Goal: Information Seeking & Learning: Find specific page/section

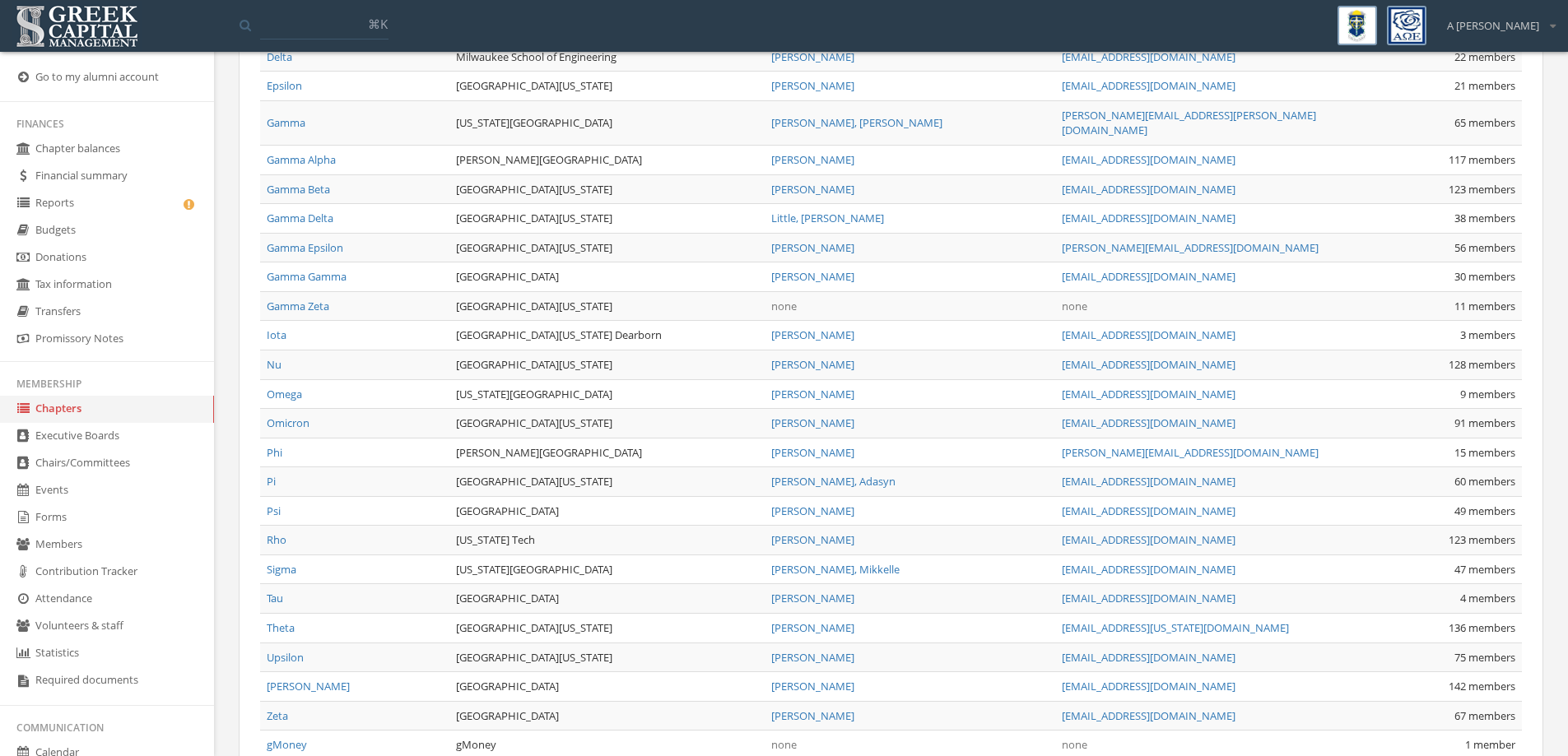
scroll to position [954, 0]
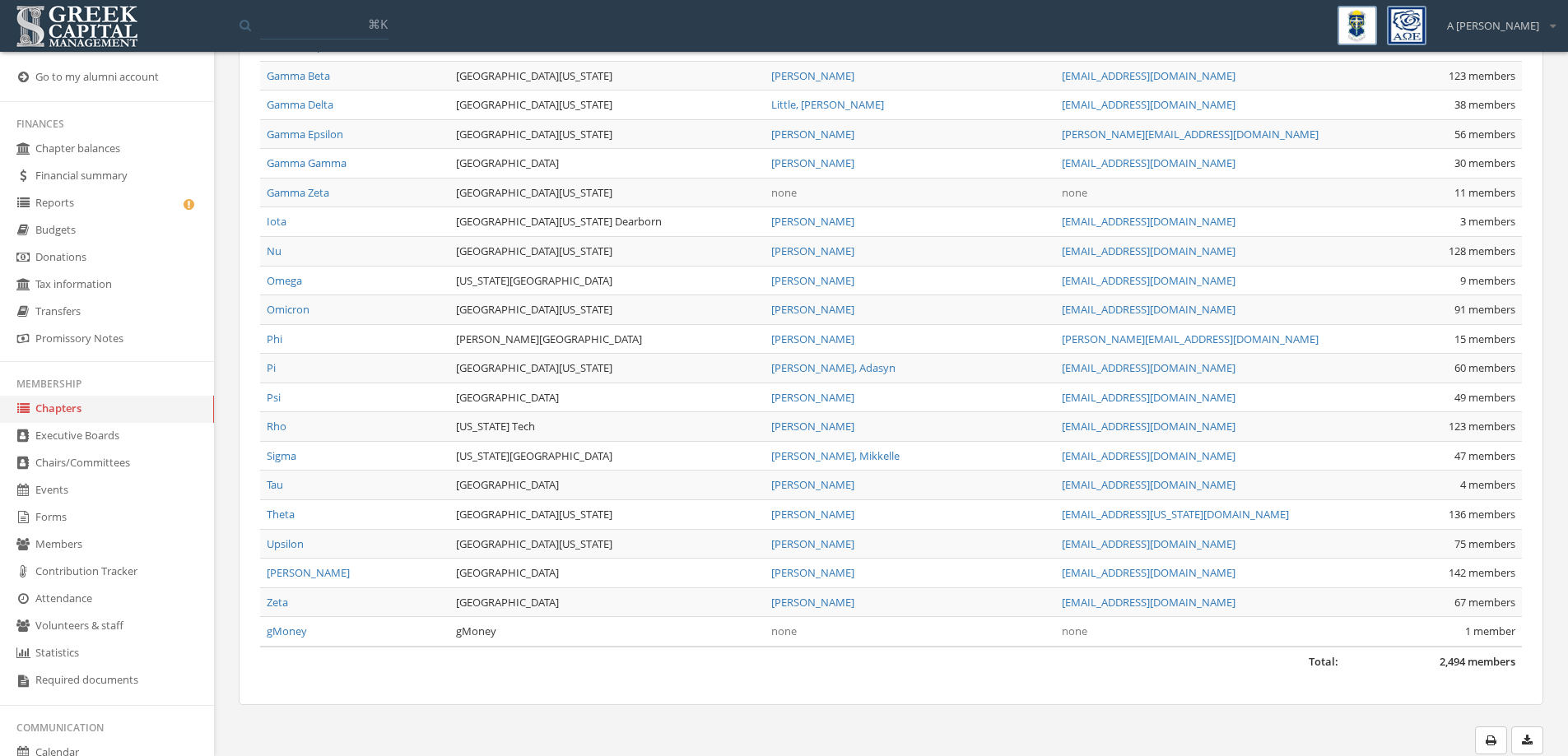
click at [317, 186] on link "Gamma Zeta" at bounding box center [298, 193] width 62 height 14
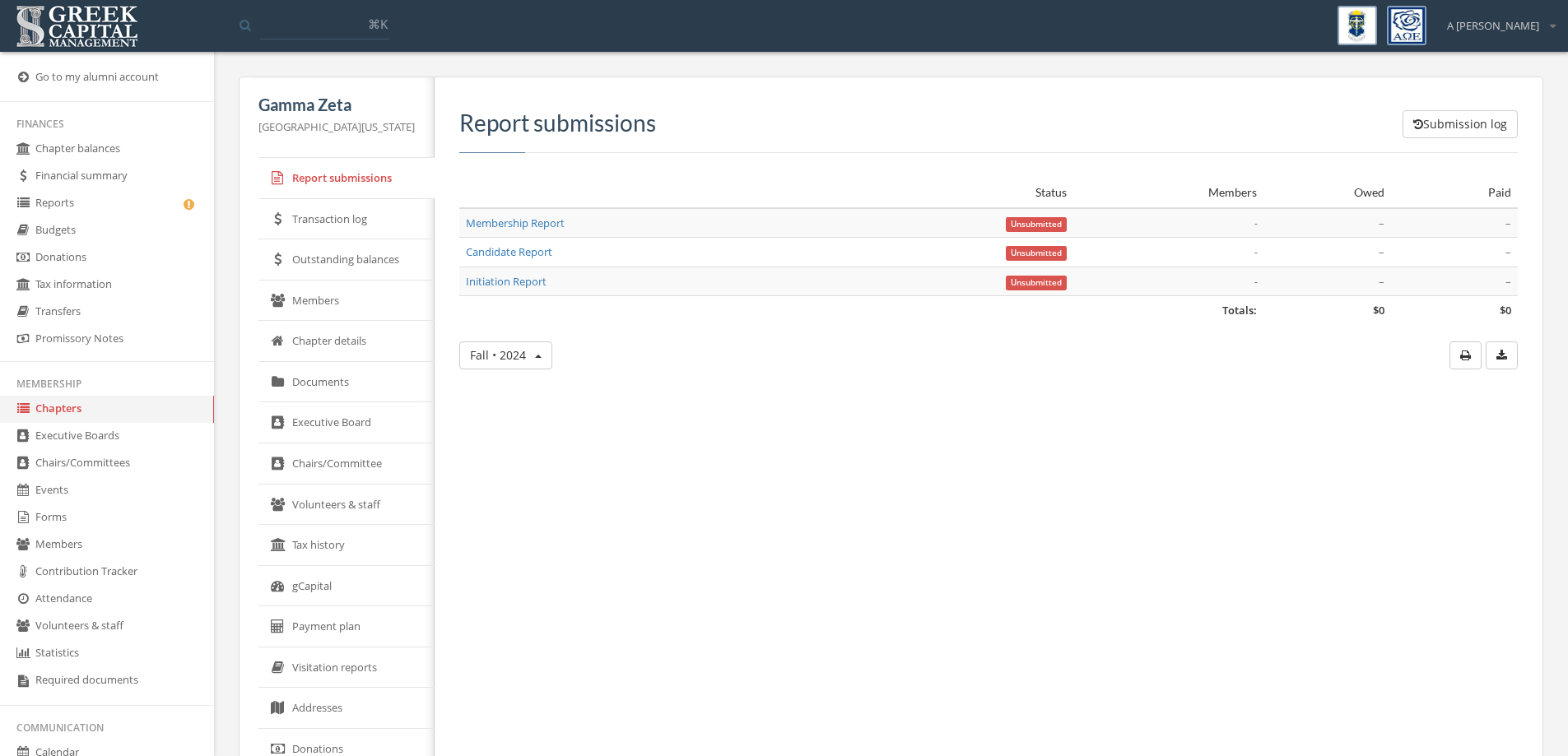
click at [341, 296] on link "Members" at bounding box center [346, 301] width 177 height 41
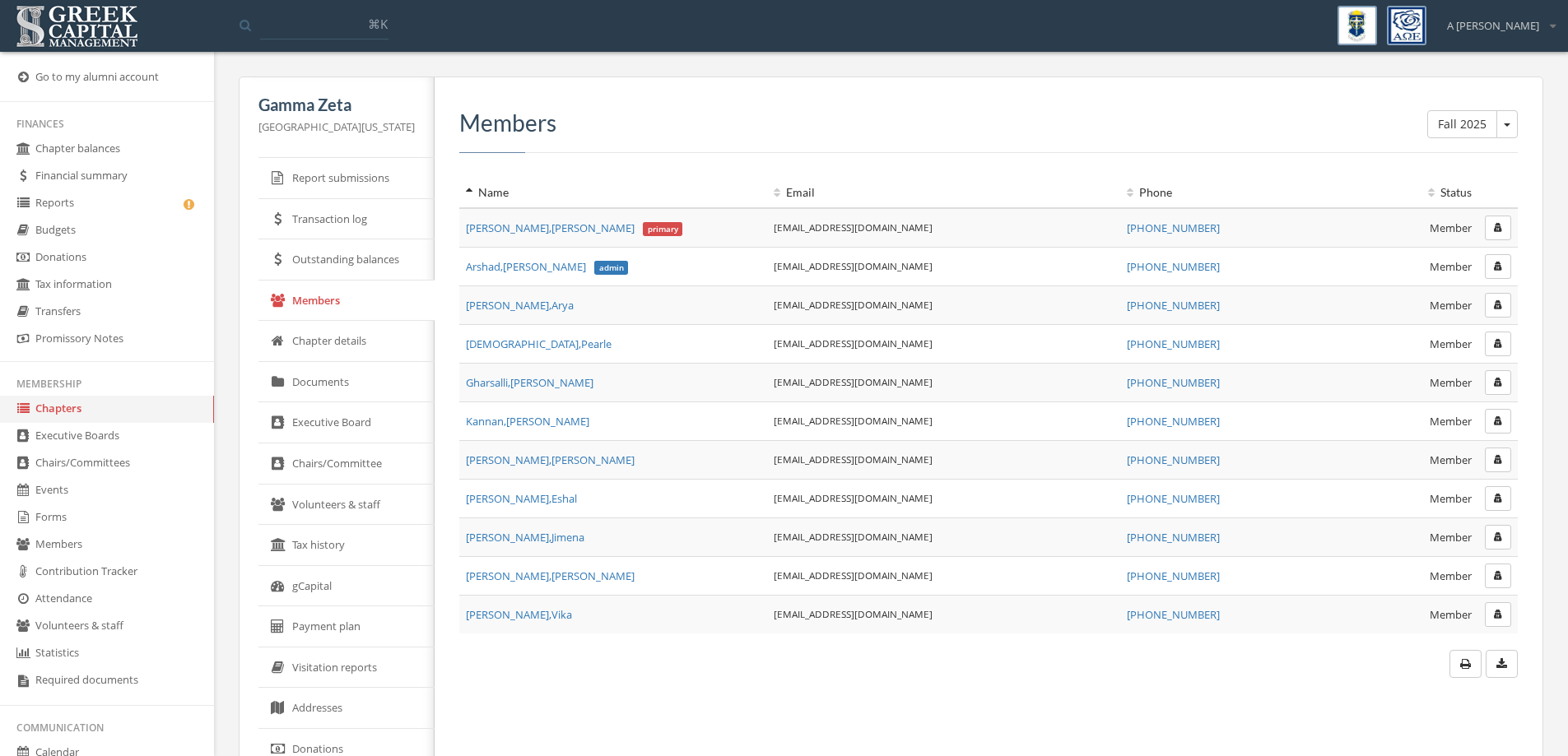
click at [81, 411] on link "Chapters" at bounding box center [107, 409] width 214 height 27
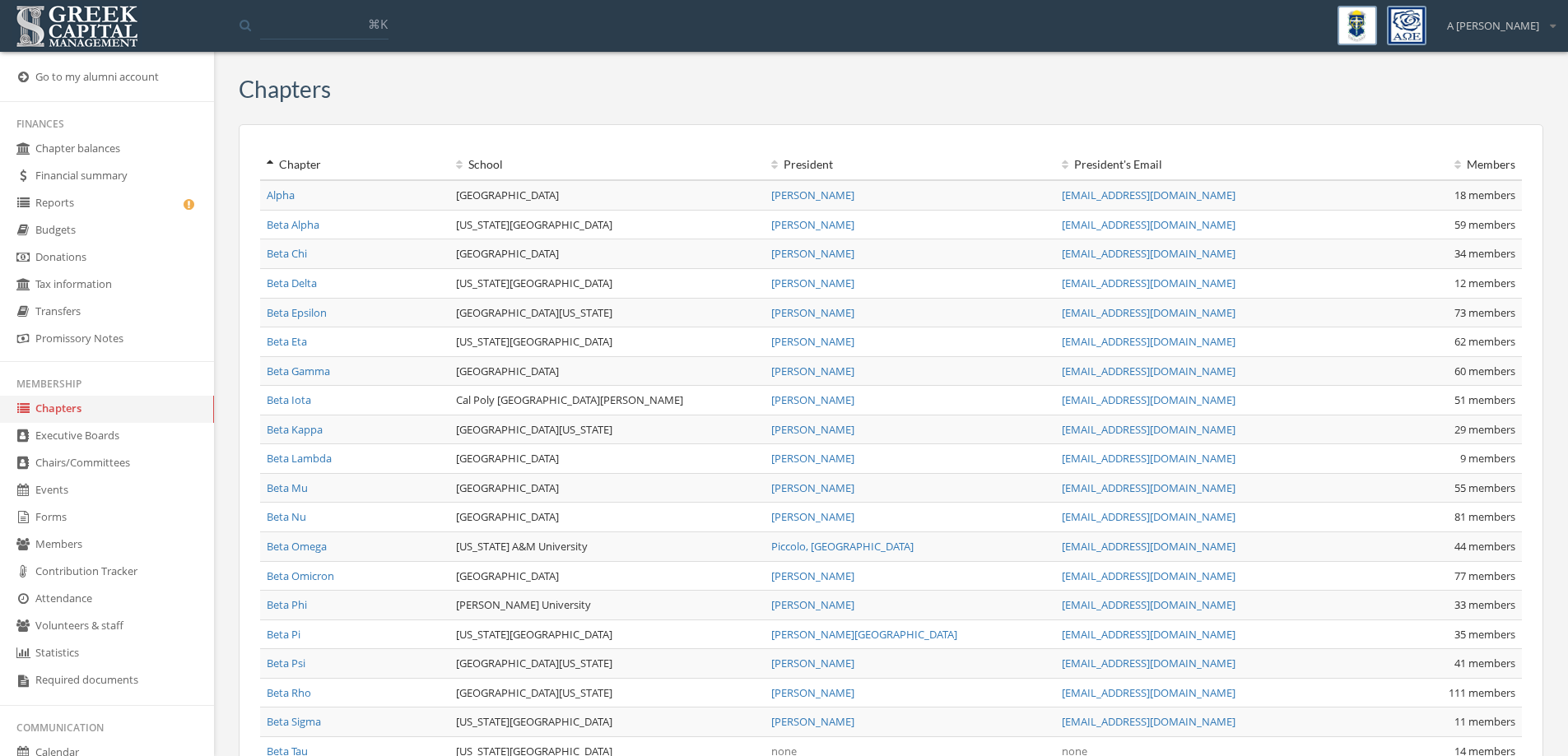
click at [85, 542] on link "Members" at bounding box center [107, 545] width 214 height 27
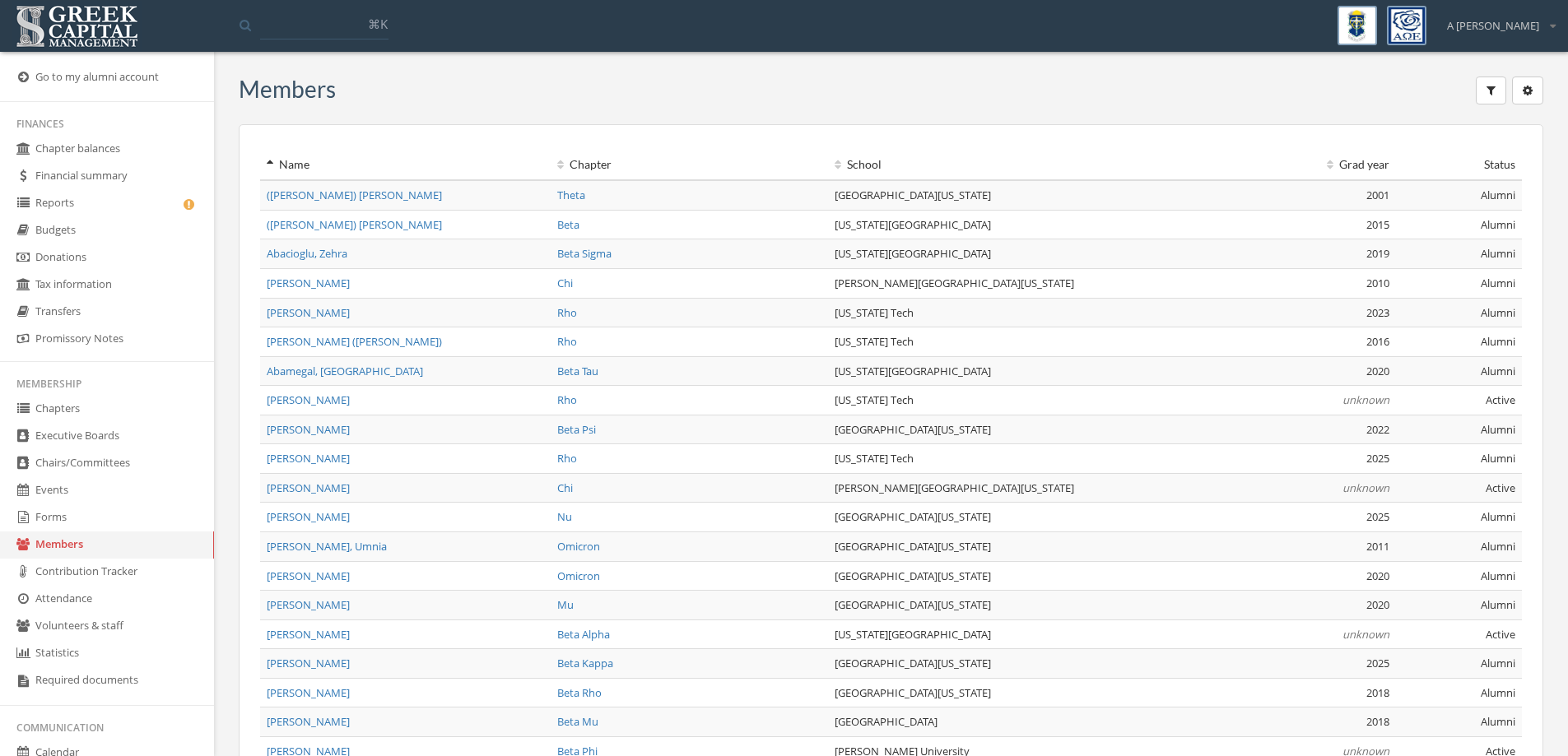
click at [72, 545] on link "Members" at bounding box center [107, 545] width 214 height 27
click at [1496, 92] on button "button" at bounding box center [1491, 91] width 31 height 28
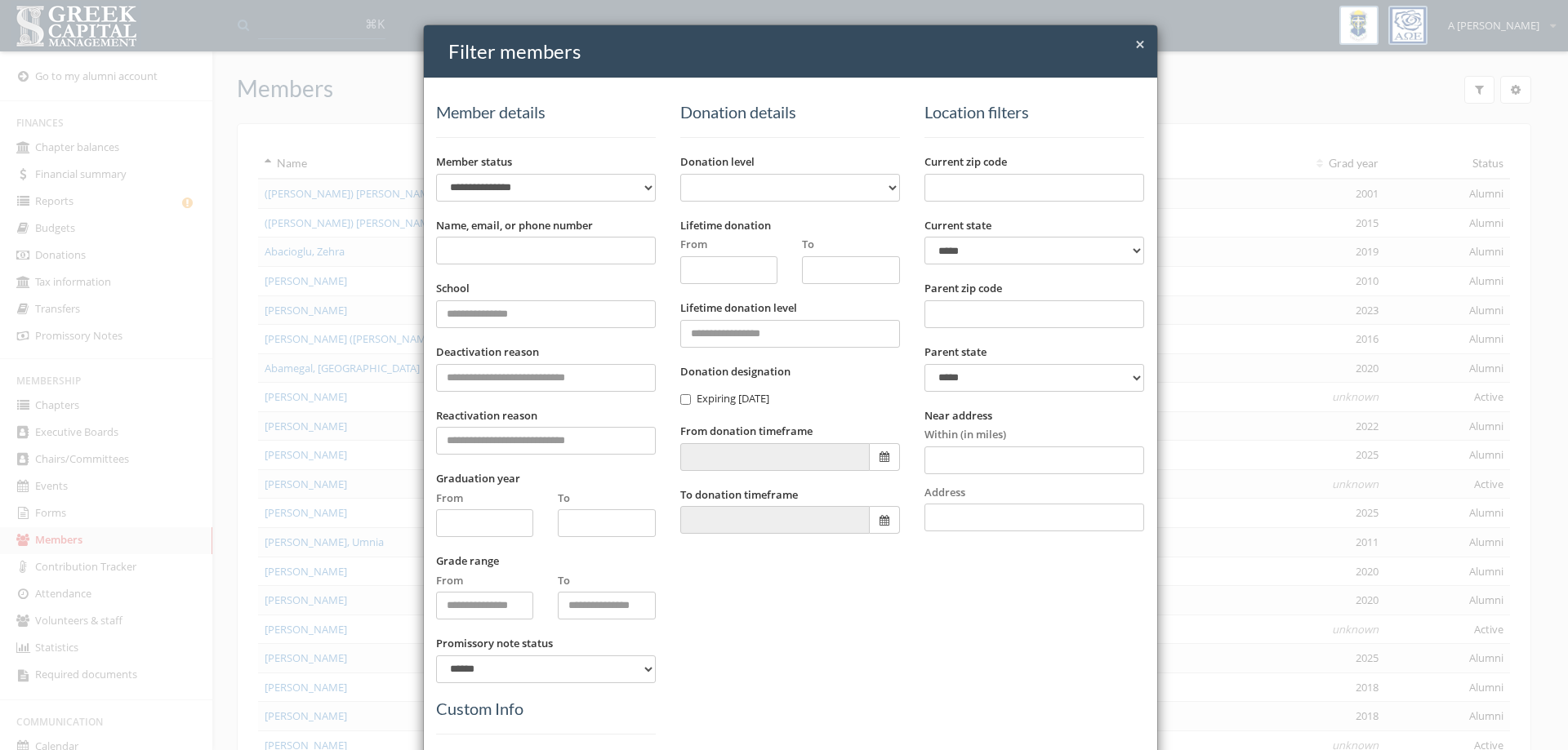
drag, startPoint x: 541, startPoint y: 259, endPoint x: 545, endPoint y: 247, distance: 12.6
click at [541, 259] on input "Name, email, or phone number" at bounding box center [545, 251] width 220 height 28
type input "******"
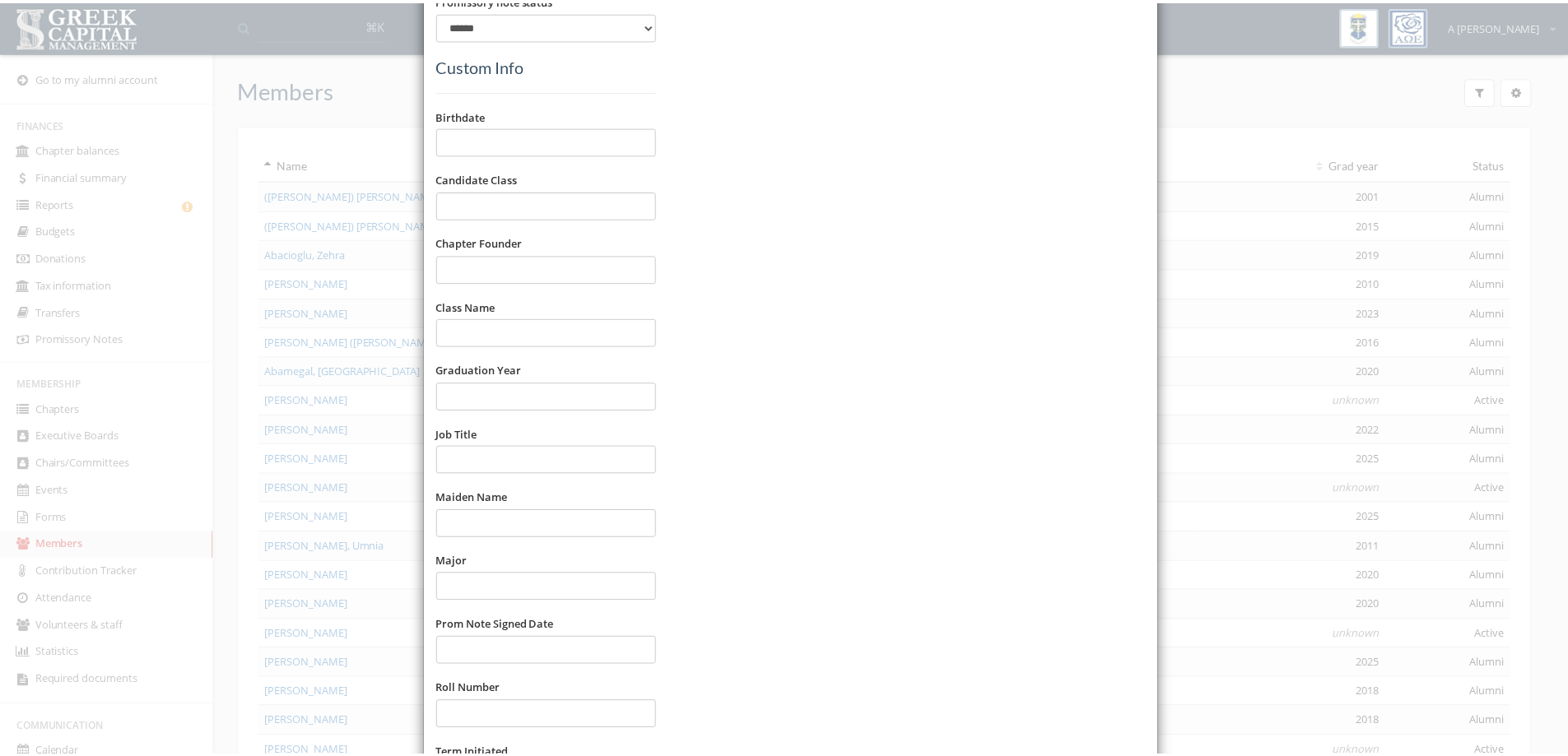
scroll to position [794, 0]
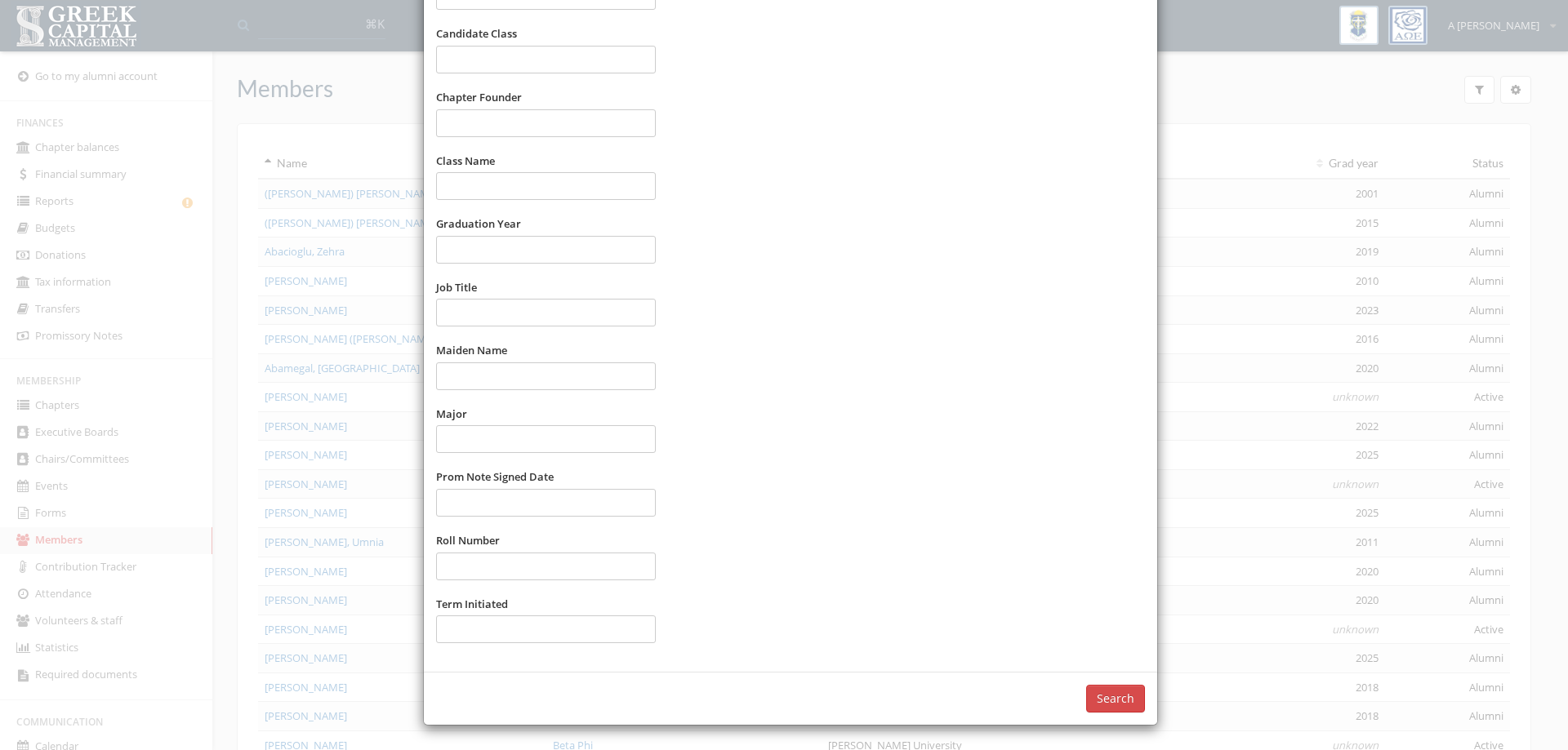
click at [1105, 690] on button "Search" at bounding box center [1115, 699] width 58 height 28
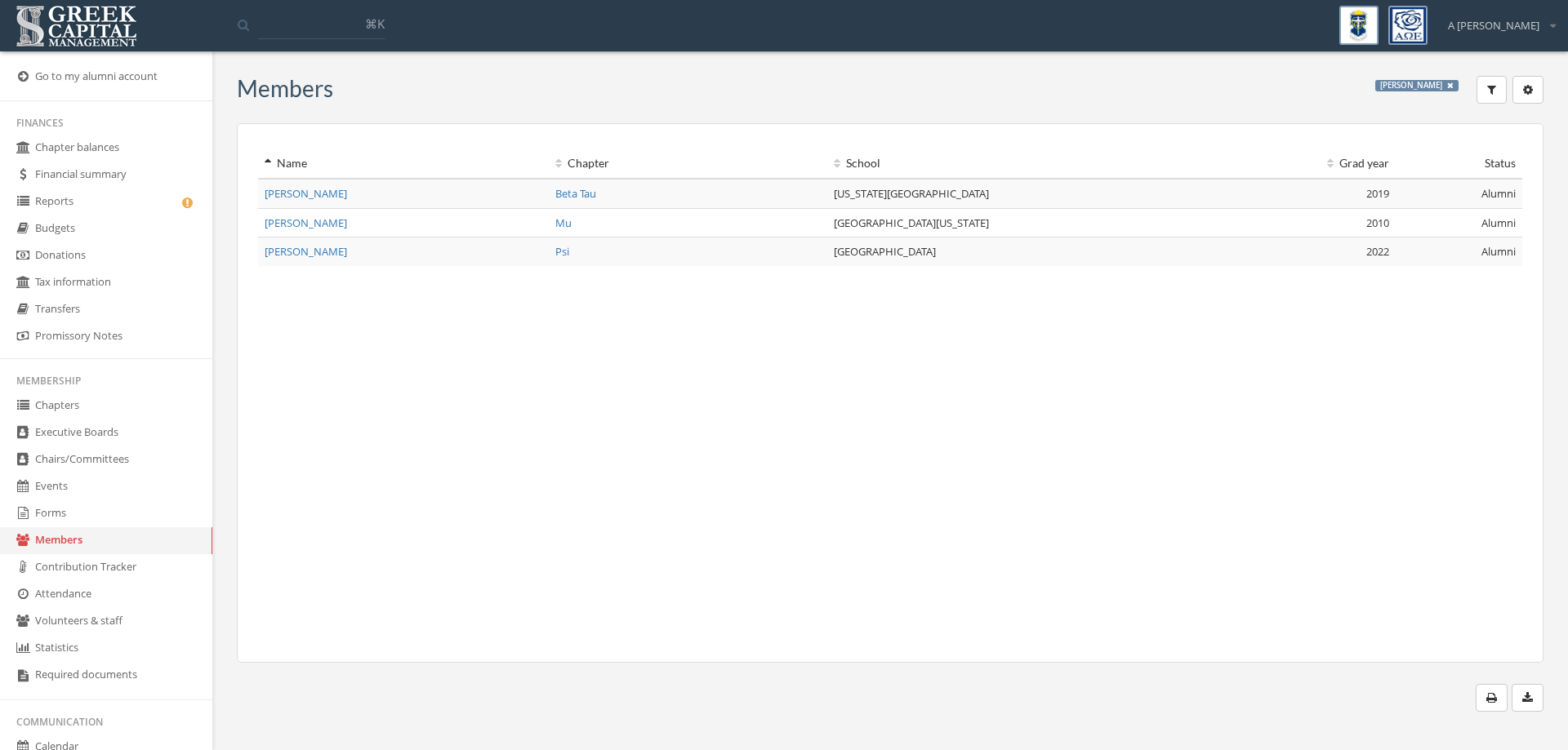
click at [311, 218] on span "Wehner, Avery" at bounding box center [306, 223] width 83 height 14
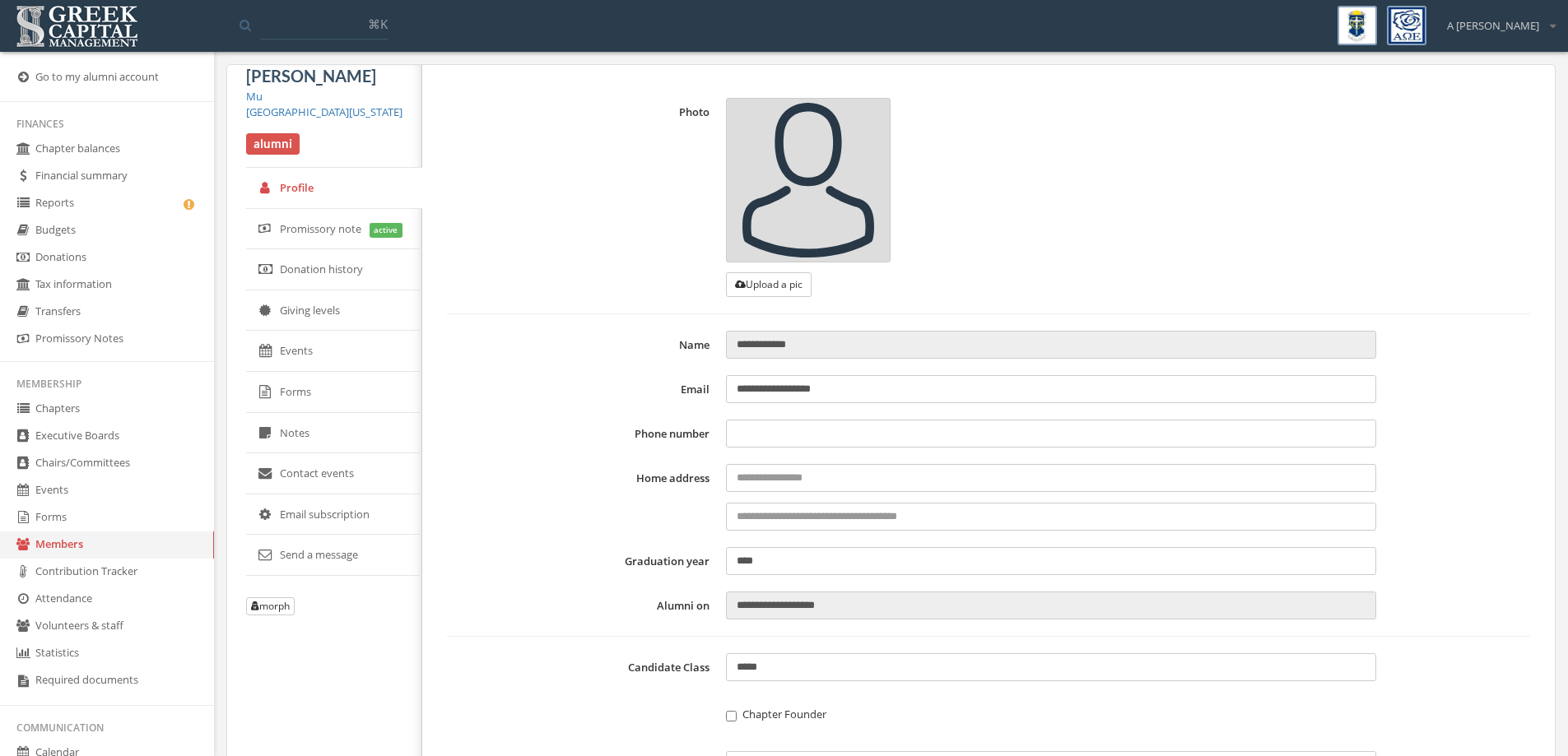
click at [259, 99] on link "Mu" at bounding box center [254, 96] width 16 height 14
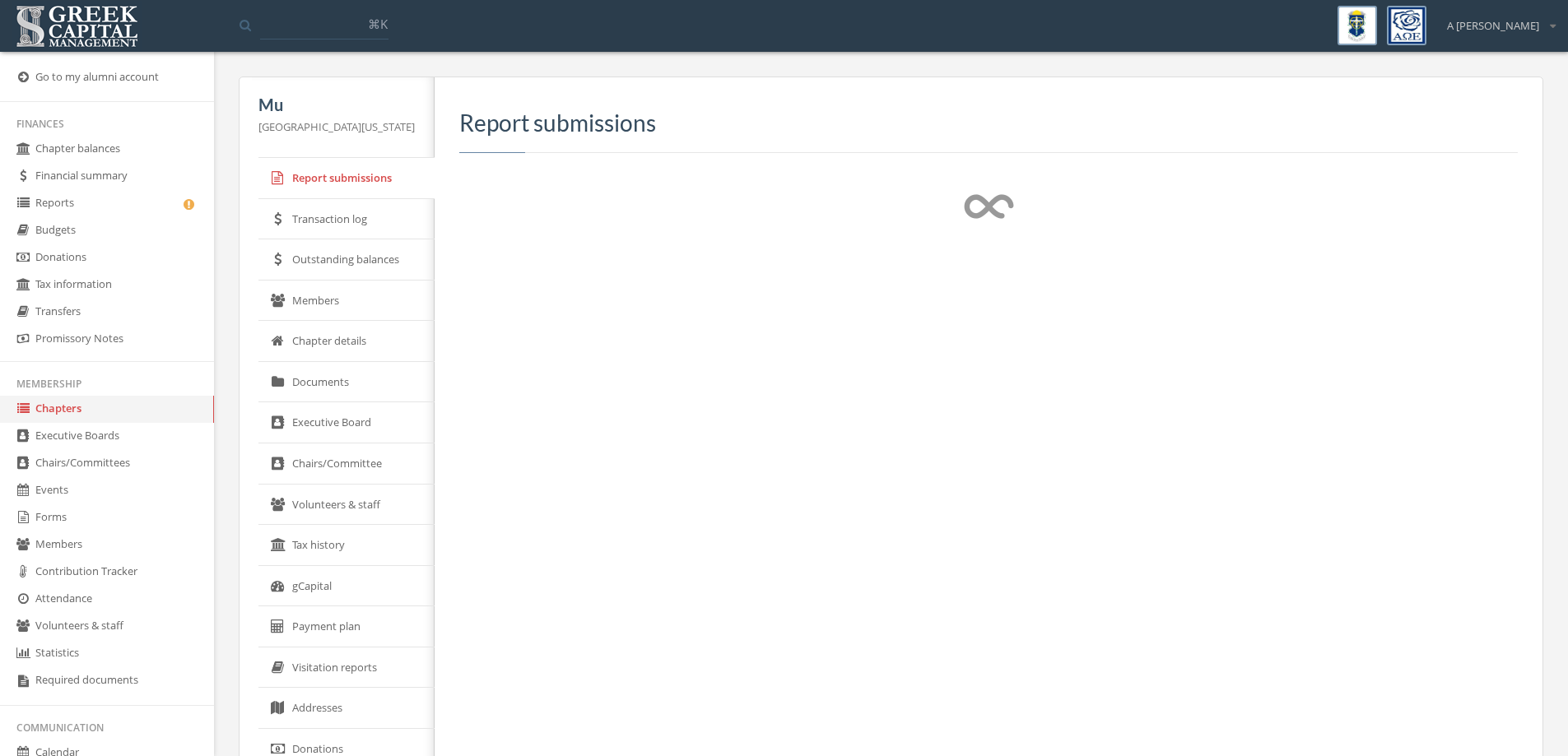
click at [363, 310] on link "Members" at bounding box center [346, 301] width 177 height 41
